Goal: Task Accomplishment & Management: Use online tool/utility

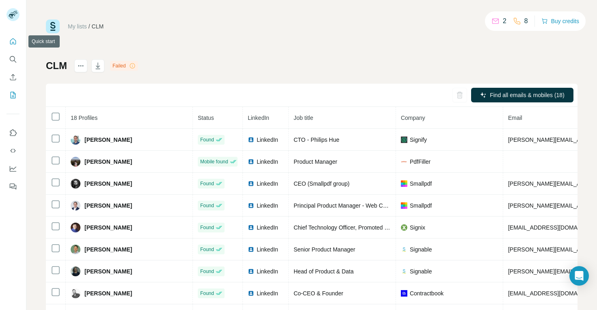
scroll to position [31, 0]
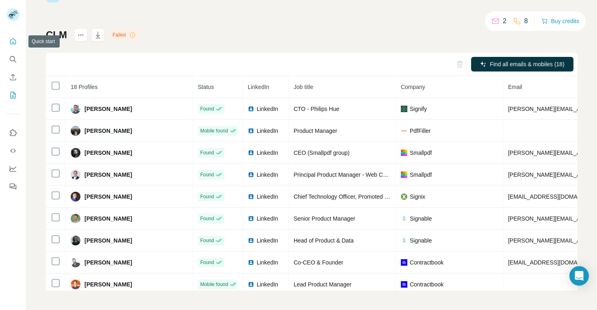
click at [14, 41] on icon "Quick start" at bounding box center [13, 41] width 8 height 8
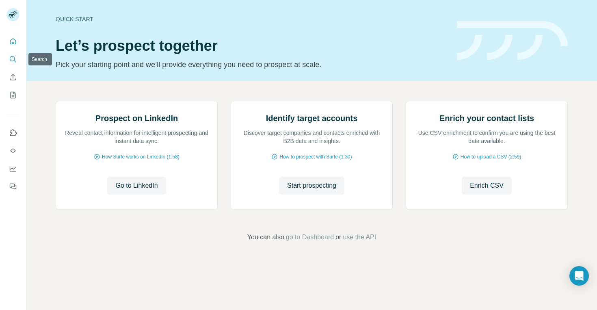
click at [15, 59] on icon "Search" at bounding box center [13, 59] width 8 height 8
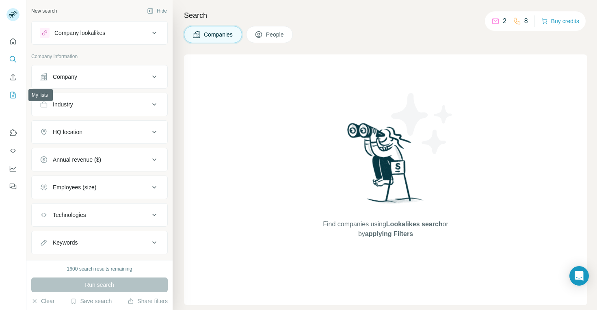
click at [11, 93] on icon "My lists" at bounding box center [13, 95] width 8 height 8
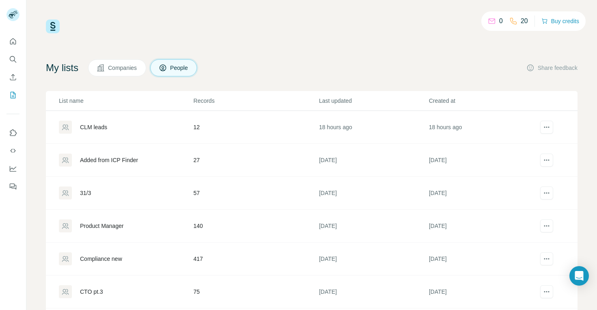
click at [422, 40] on div "0 20 Buy credits My lists Companies People Share feedback List name Records Las…" at bounding box center [311, 164] width 531 height 291
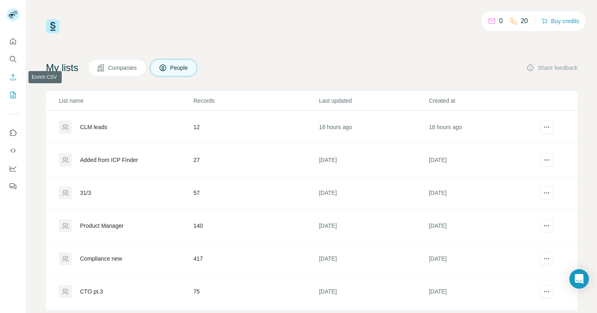
click at [14, 80] on icon "Enrich CSV" at bounding box center [13, 77] width 6 height 6
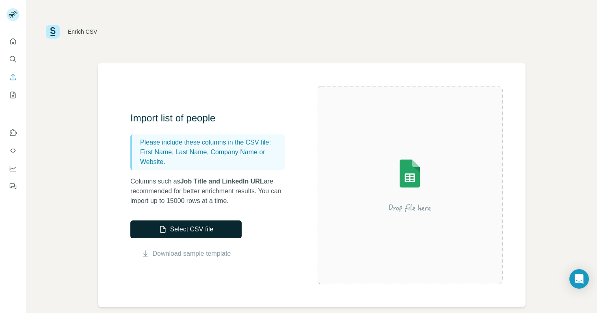
click at [181, 229] on button "Select CSV file" at bounding box center [185, 229] width 111 height 18
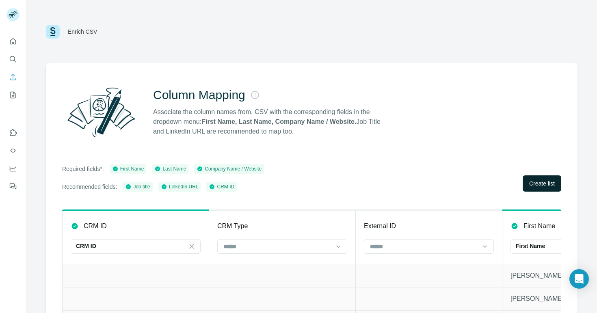
click at [541, 181] on span "Create list" at bounding box center [542, 183] width 26 height 8
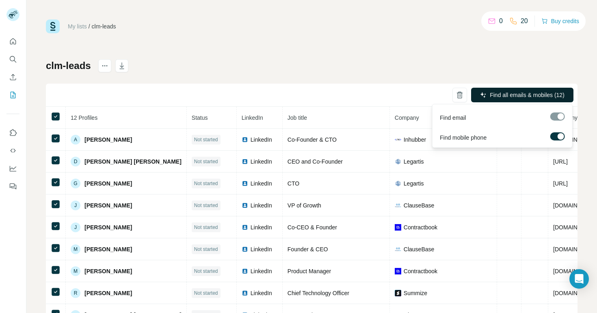
click at [509, 95] on span "Find all emails & mobiles (12)" at bounding box center [526, 95] width 75 height 8
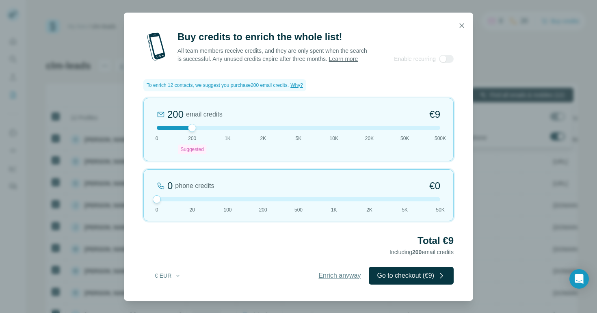
click at [351, 276] on span "Enrich anyway" at bounding box center [339, 276] width 42 height 10
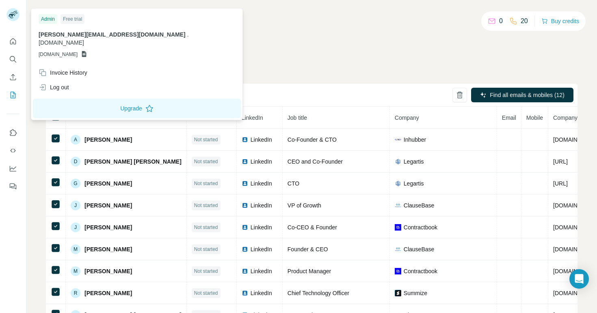
click at [284, 60] on div "clm-leads Failed Find all emails & mobiles (12) 12 Profiles Status LinkedIn Job…" at bounding box center [311, 190] width 531 height 262
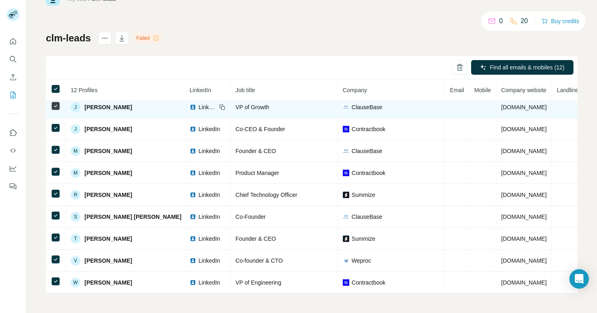
scroll to position [0, 52]
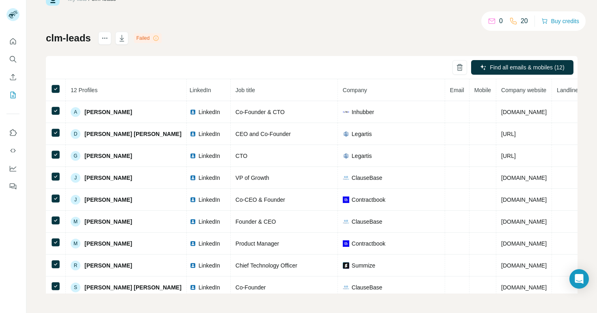
click at [157, 36] on icon at bounding box center [155, 37] width 5 height 5
click at [154, 39] on div "Failed" at bounding box center [148, 38] width 28 height 10
click at [157, 39] on icon at bounding box center [156, 38] width 6 height 6
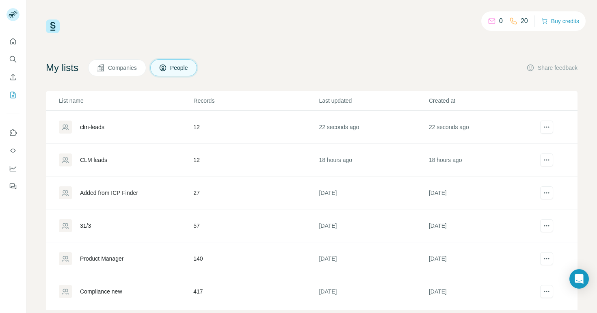
click at [303, 125] on td "12" at bounding box center [255, 127] width 125 height 33
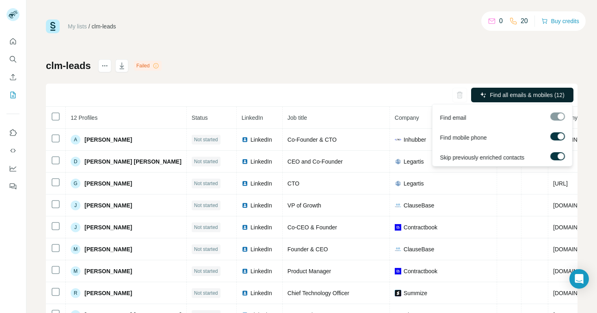
click at [520, 94] on span "Find all emails & mobiles (12)" at bounding box center [526, 95] width 75 height 8
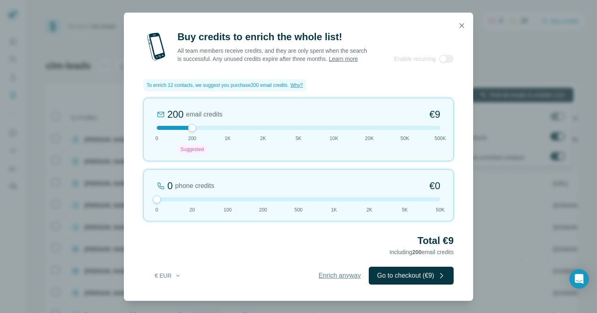
click at [332, 280] on span "Enrich anyway" at bounding box center [339, 276] width 42 height 10
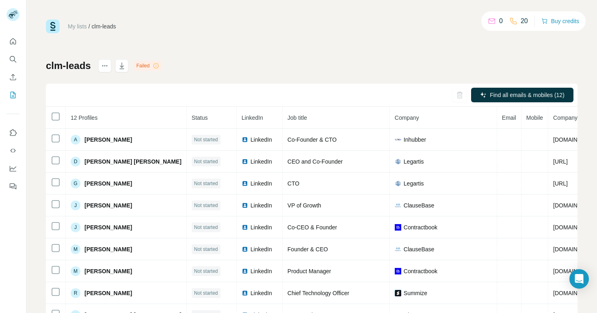
click at [156, 66] on icon at bounding box center [156, 66] width 0 height 2
click at [157, 64] on icon at bounding box center [156, 66] width 6 height 6
click at [13, 57] on icon "Search" at bounding box center [13, 59] width 8 height 8
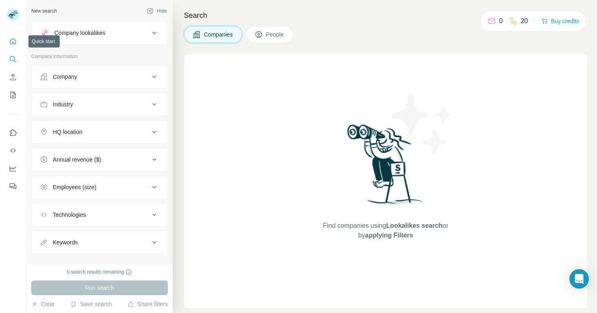
click at [13, 42] on icon "Quick start" at bounding box center [13, 41] width 8 height 8
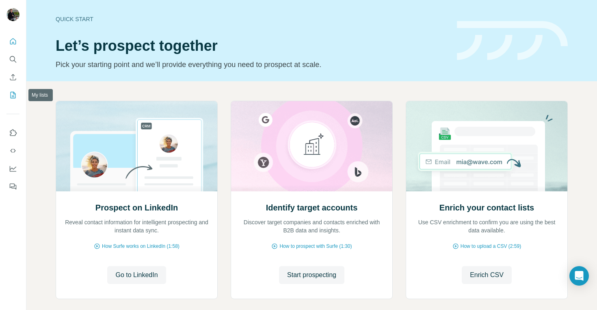
click at [15, 88] on button "My lists" at bounding box center [12, 95] width 13 height 15
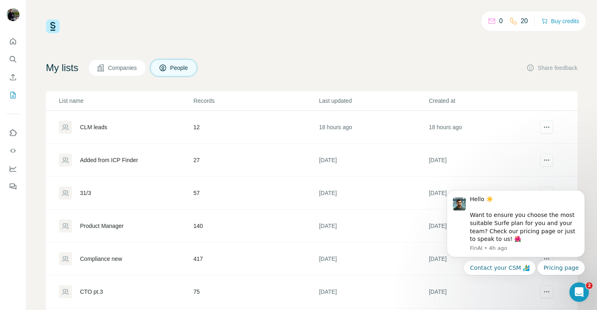
click at [237, 43] on div "0 20 Buy credits My lists Companies People Share feedback List name Records Las…" at bounding box center [311, 164] width 531 height 291
click at [181, 126] on div "CLM leads" at bounding box center [126, 127] width 134 height 13
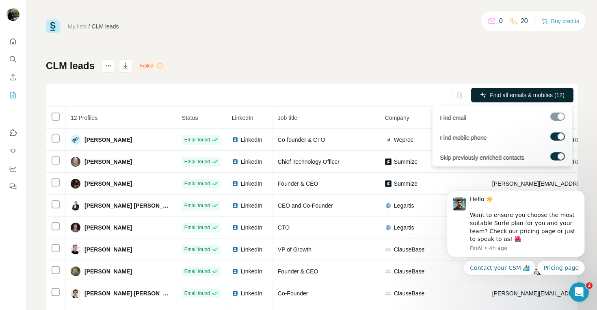
click at [494, 93] on span "Find all emails & mobiles (12)" at bounding box center [526, 95] width 75 height 8
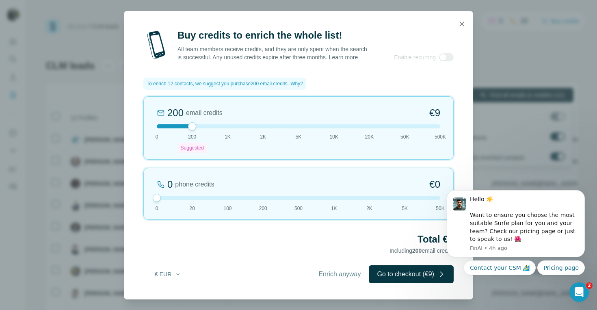
click at [342, 275] on span "Enrich anyway" at bounding box center [339, 274] width 42 height 10
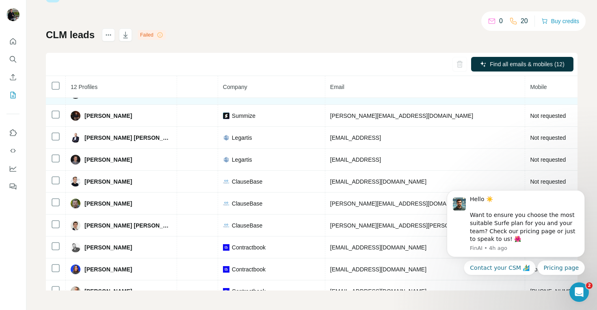
scroll to position [0, 162]
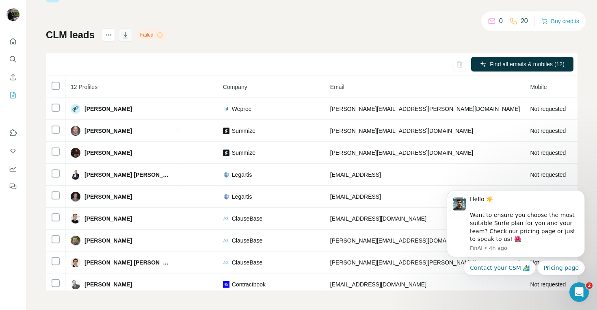
click at [127, 34] on icon "button" at bounding box center [125, 35] width 8 height 8
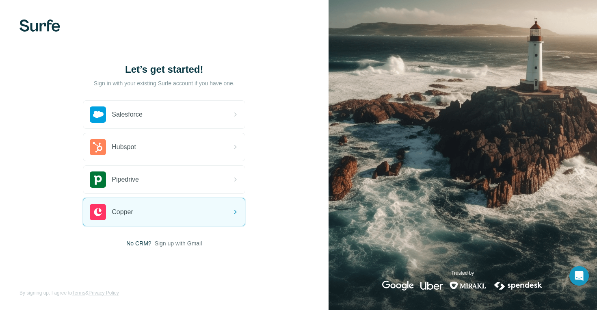
click at [166, 243] on span "Sign up with Gmail" at bounding box center [178, 243] width 47 height 8
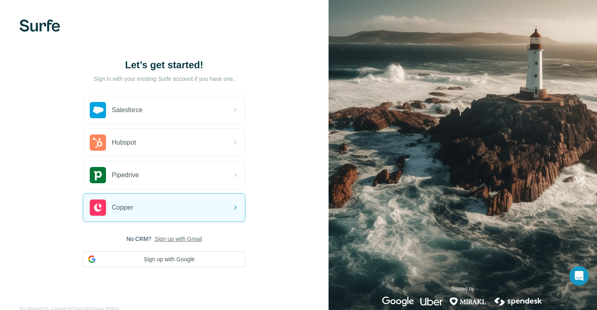
scroll to position [16, 0]
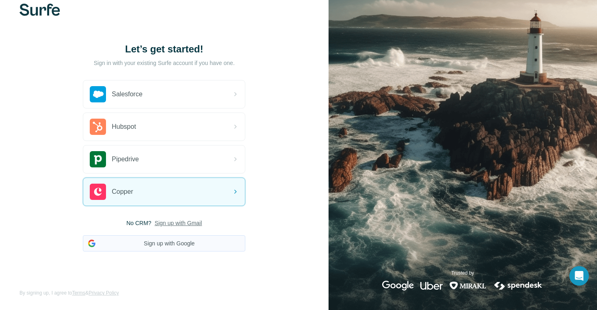
click at [166, 245] on button "Sign up with Google" at bounding box center [164, 243] width 162 height 16
